Goal: Contribute content

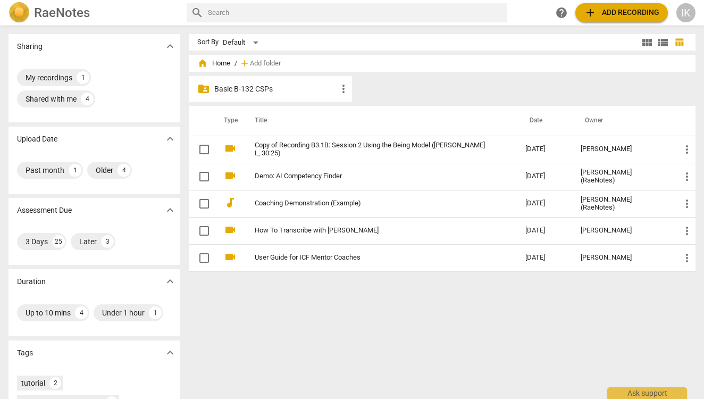
click at [251, 91] on p "Basic B-132 CSPs" at bounding box center [275, 88] width 123 height 11
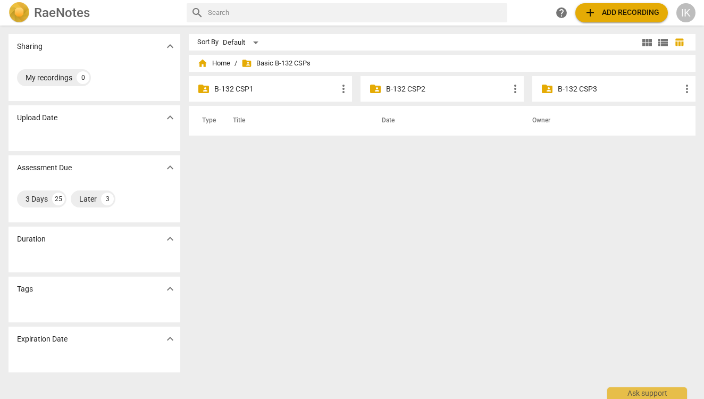
click at [434, 87] on p "B-132 CSP2" at bounding box center [447, 88] width 123 height 11
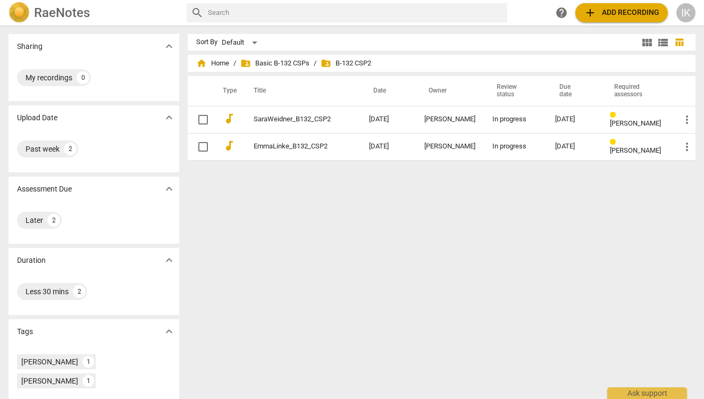
click at [605, 11] on span "add Add recording" at bounding box center [622, 12] width 76 height 13
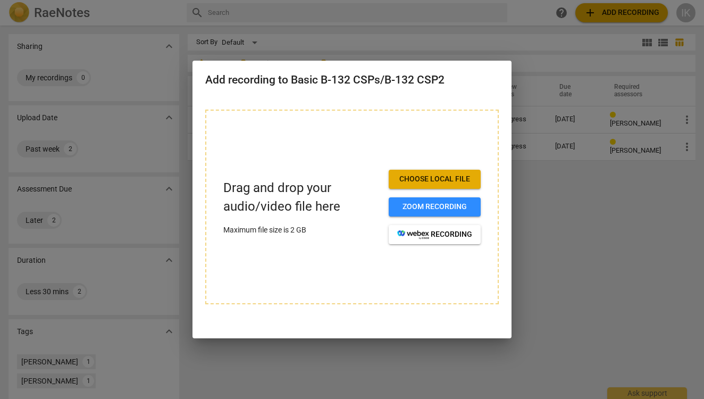
click at [438, 179] on span "Choose local file" at bounding box center [434, 179] width 75 height 11
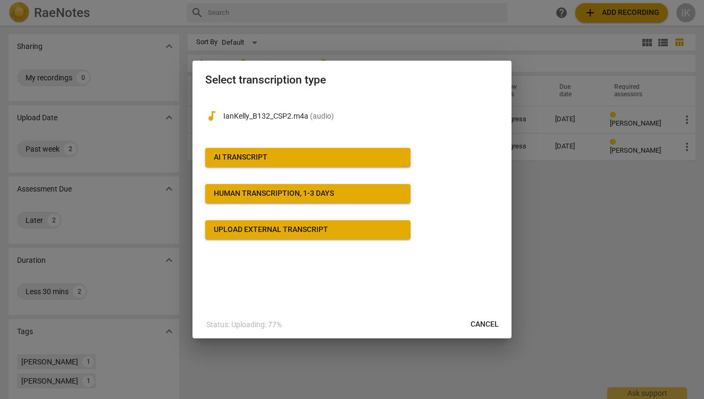
click at [280, 161] on span "AI Transcript" at bounding box center [308, 157] width 188 height 11
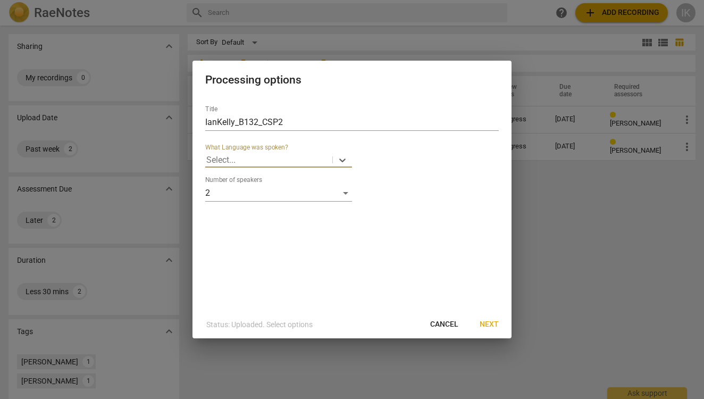
click at [304, 158] on div at bounding box center [268, 160] width 125 height 12
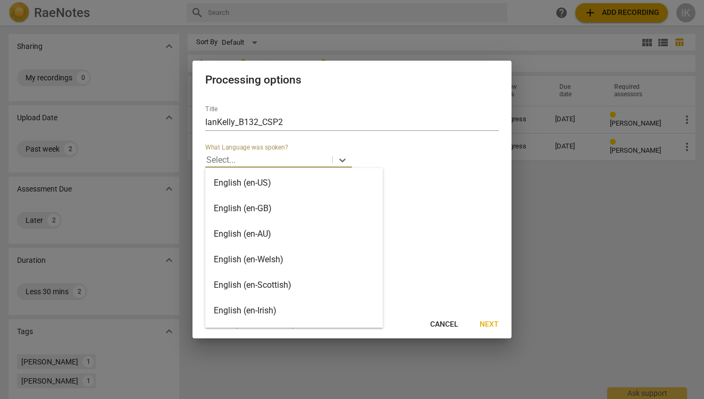
click at [290, 184] on div "English (en-US)" at bounding box center [294, 183] width 178 height 26
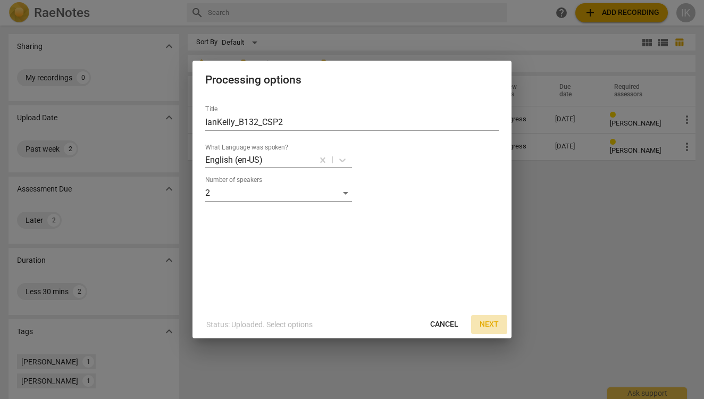
click at [491, 322] on span "Next" at bounding box center [489, 324] width 19 height 11
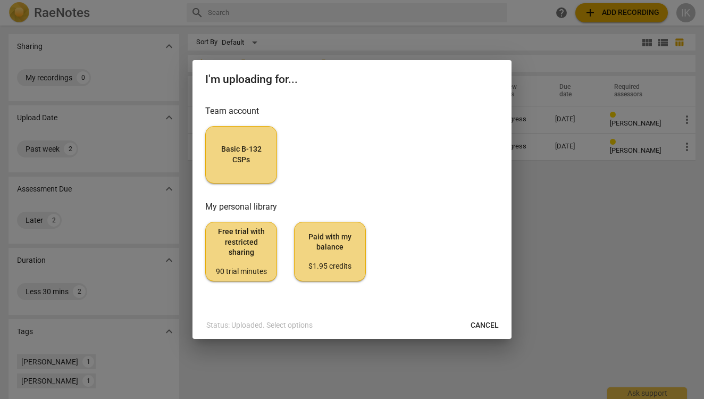
click at [250, 167] on button "Basic B-132 CSPs" at bounding box center [241, 154] width 72 height 57
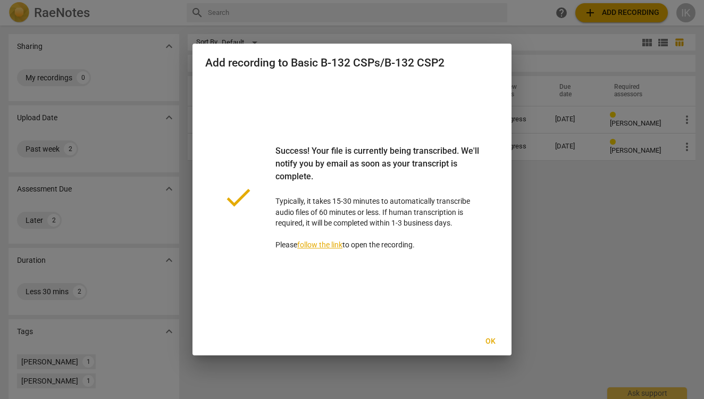
click at [488, 336] on span "Ok" at bounding box center [490, 341] width 17 height 11
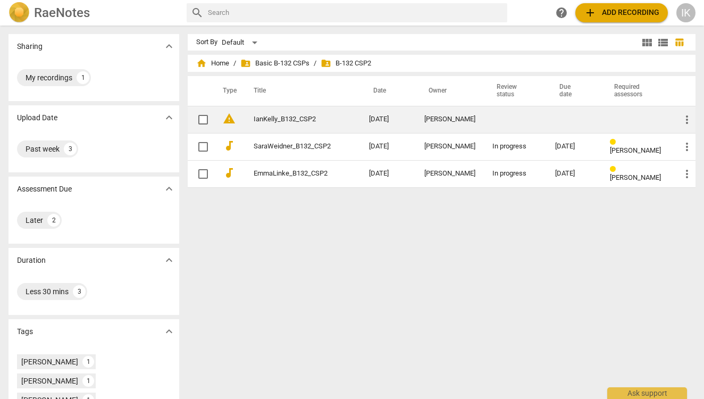
click at [229, 116] on span "warning" at bounding box center [229, 118] width 13 height 13
